Goal: Navigation & Orientation: Find specific page/section

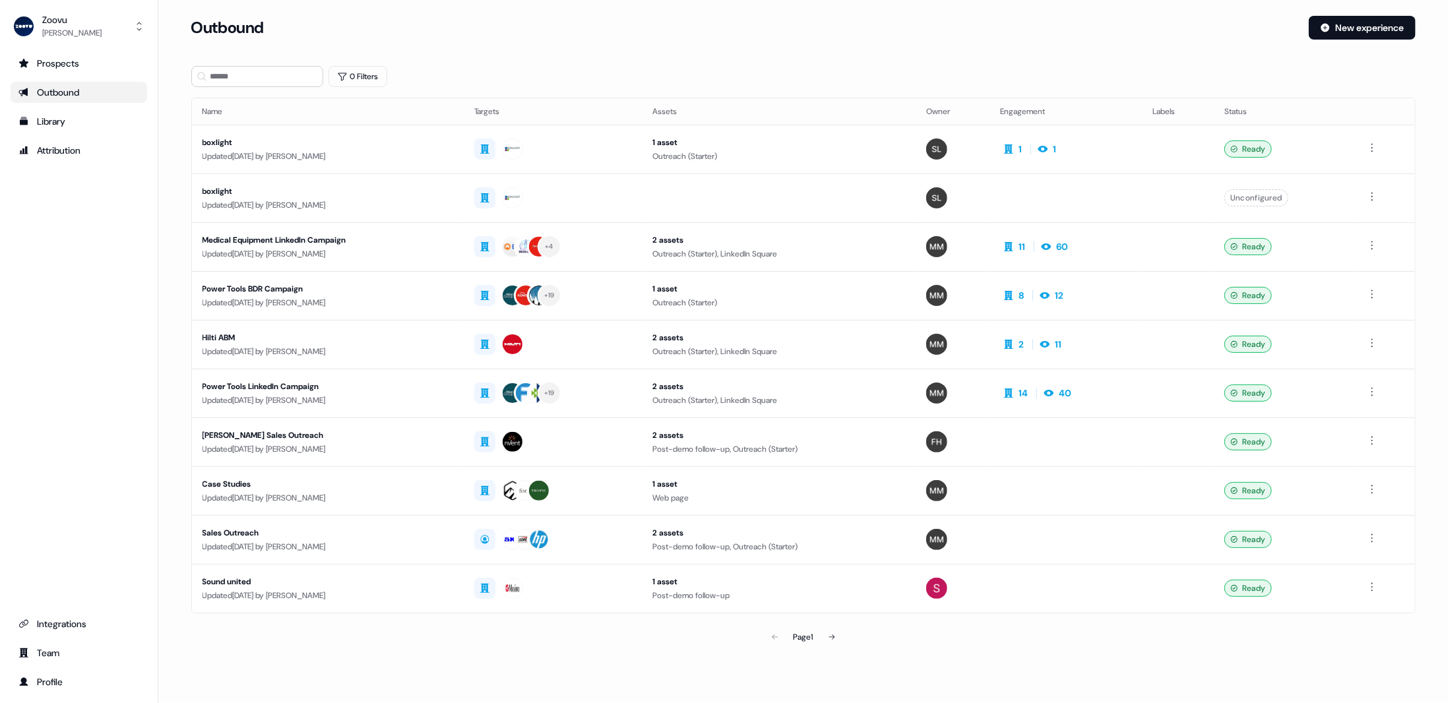
click at [104, 369] on div "Prospects Outbound Library Attribution Integrations Team Profile" at bounding box center [79, 373] width 137 height 640
